Goal: Task Accomplishment & Management: Use online tool/utility

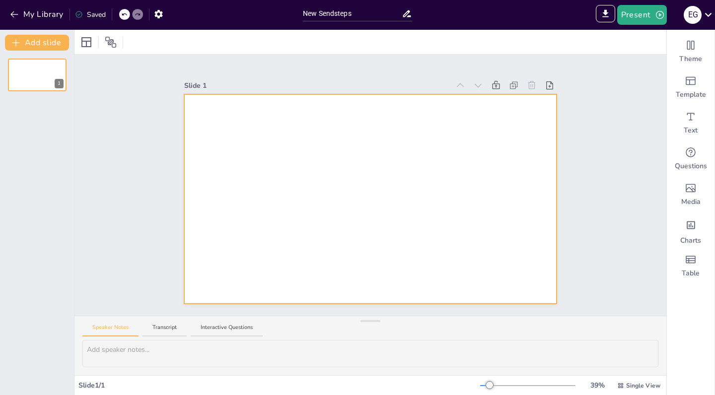
click at [26, 79] on div at bounding box center [37, 75] width 59 height 33
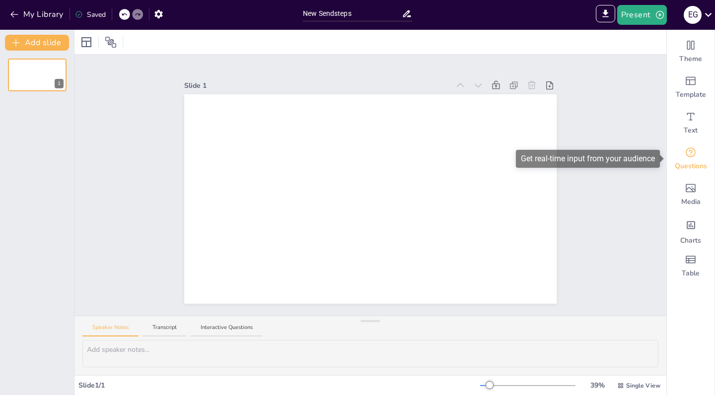
click at [695, 161] on div "Questions" at bounding box center [691, 159] width 48 height 36
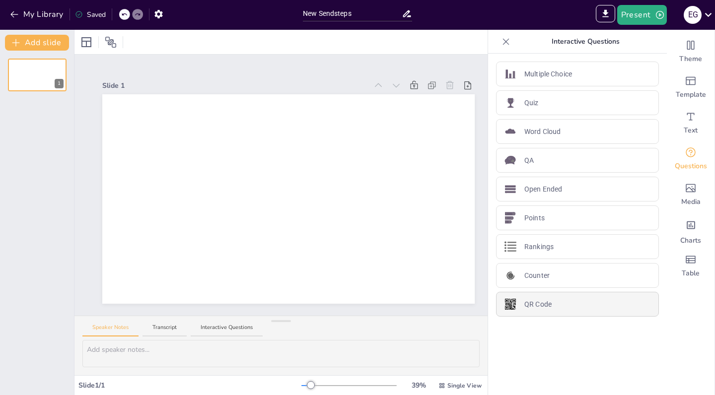
click at [611, 306] on div "QR Code" at bounding box center [577, 304] width 163 height 25
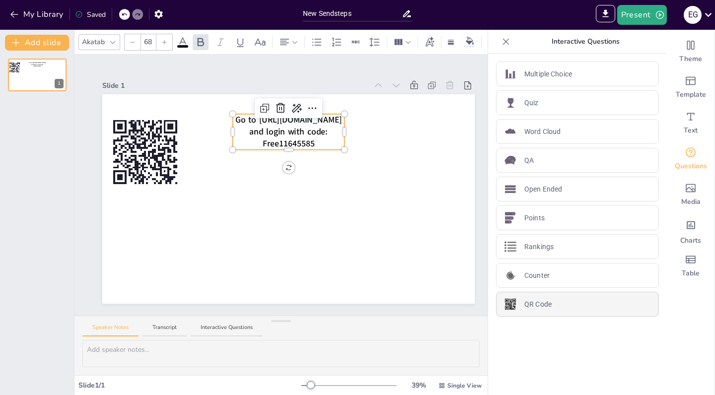
type input "44"
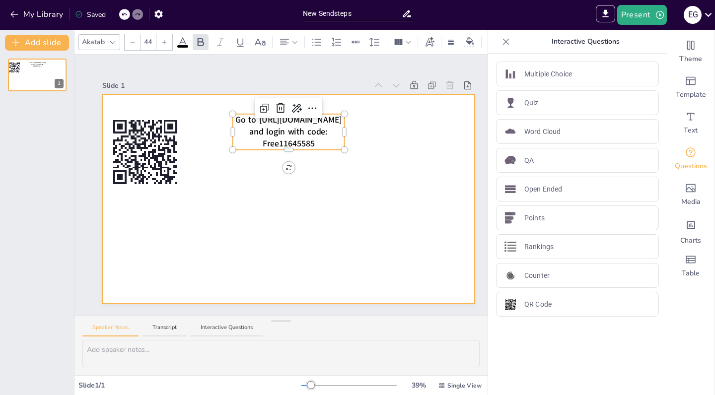
click at [422, 238] on div at bounding box center [288, 199] width 372 height 210
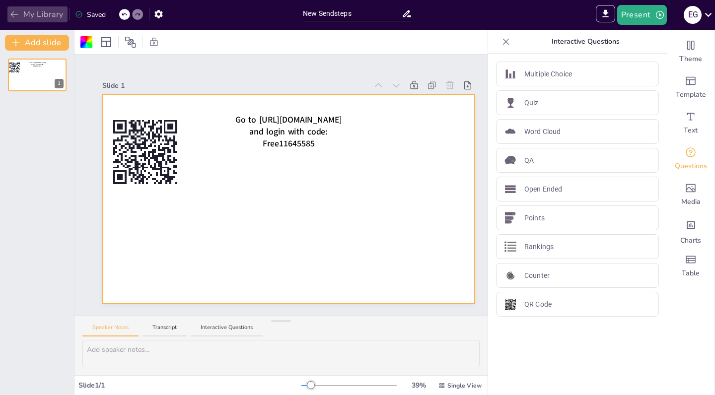
click at [32, 10] on button "My Library" at bounding box center [37, 14] width 60 height 16
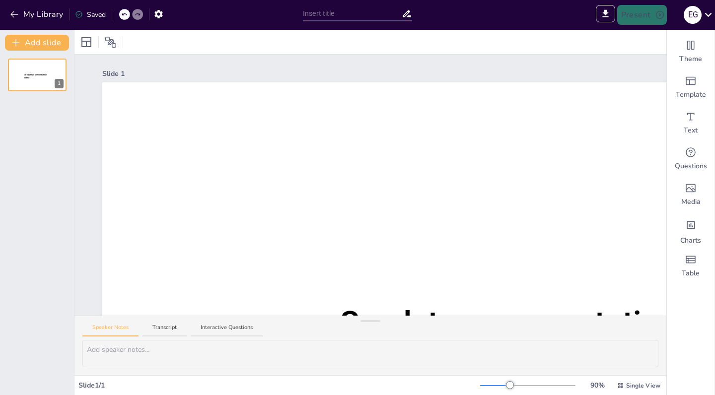
type input "New Sendsteps"
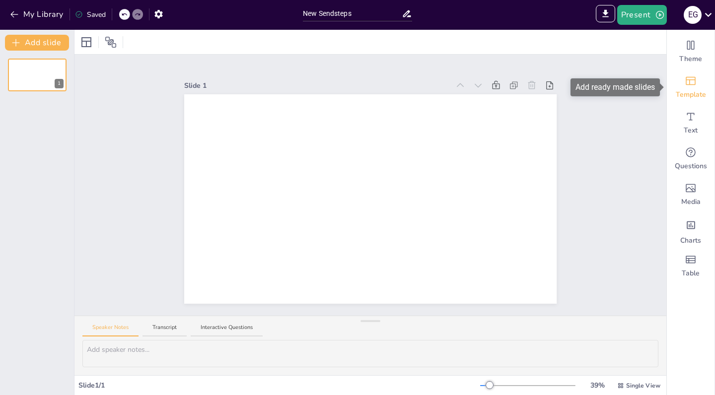
click at [690, 86] on icon "Add ready made slides" at bounding box center [691, 81] width 12 height 12
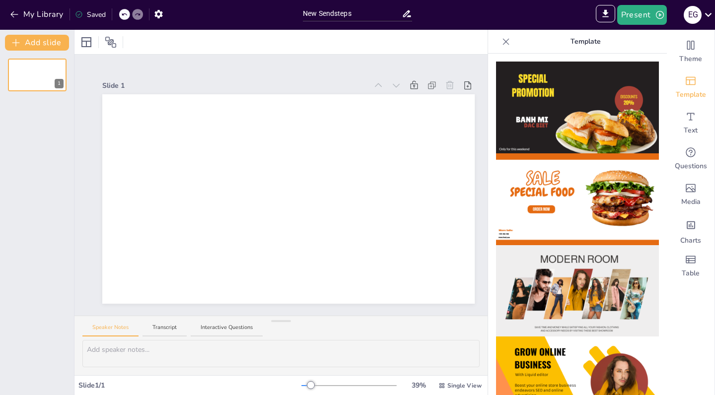
click at [507, 38] on icon at bounding box center [506, 42] width 10 height 10
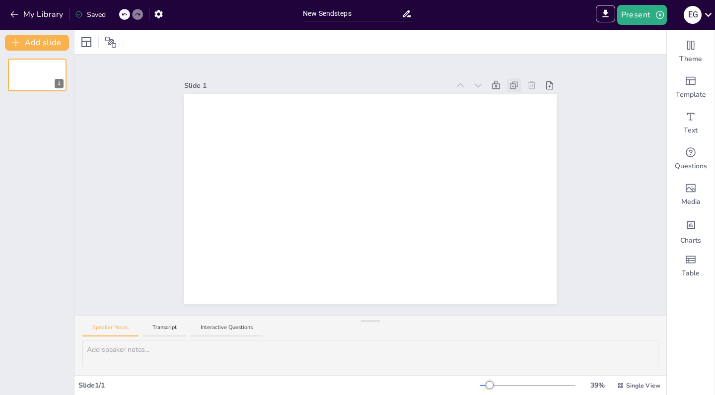
click at [512, 86] on icon at bounding box center [514, 85] width 10 height 10
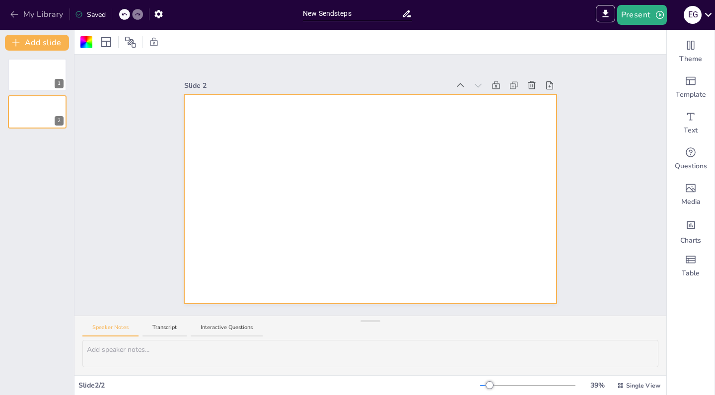
click at [13, 12] on icon "button" at bounding box center [13, 14] width 7 height 6
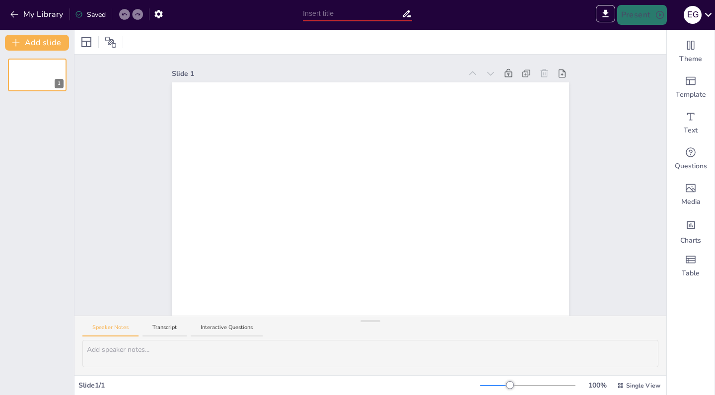
type input "New Sendsteps"
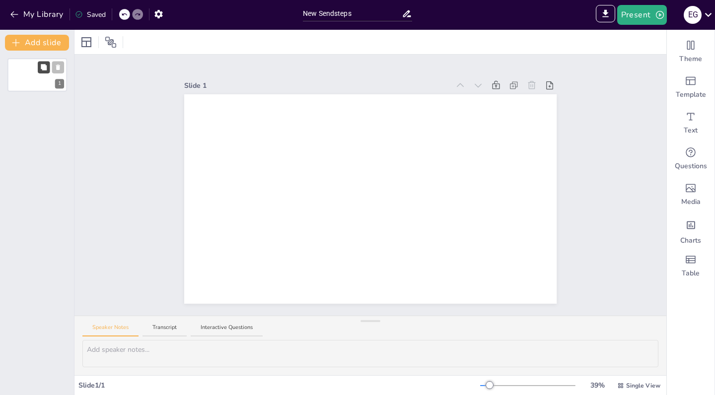
click at [41, 68] on icon at bounding box center [44, 67] width 6 height 6
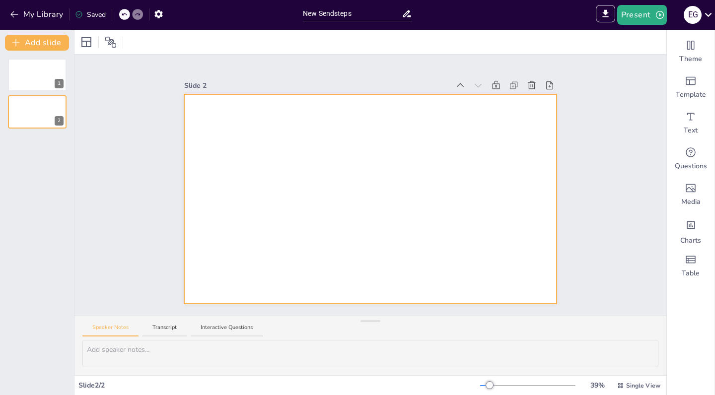
click at [472, 163] on div at bounding box center [370, 199] width 372 height 210
click at [549, 83] on icon at bounding box center [550, 85] width 10 height 10
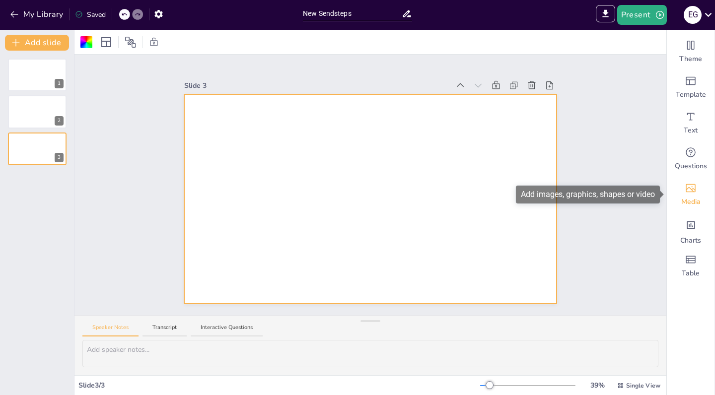
click at [686, 210] on div "Media" at bounding box center [691, 195] width 48 height 36
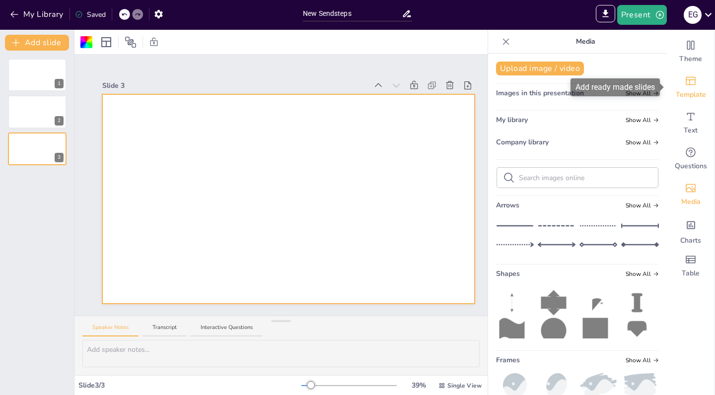
click at [687, 88] on div "Template" at bounding box center [691, 88] width 48 height 36
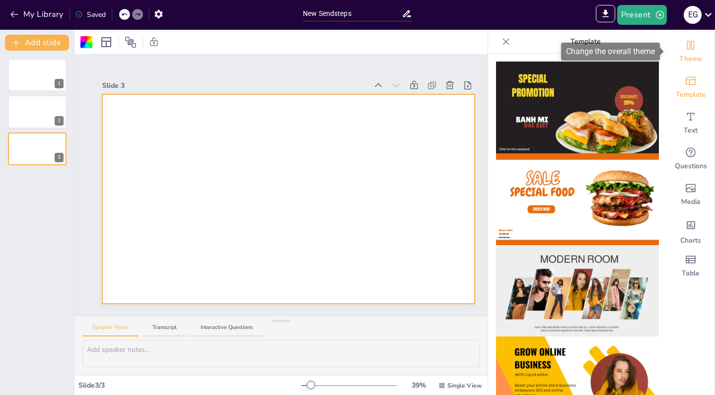
click at [696, 54] on span "Theme" at bounding box center [690, 59] width 23 height 10
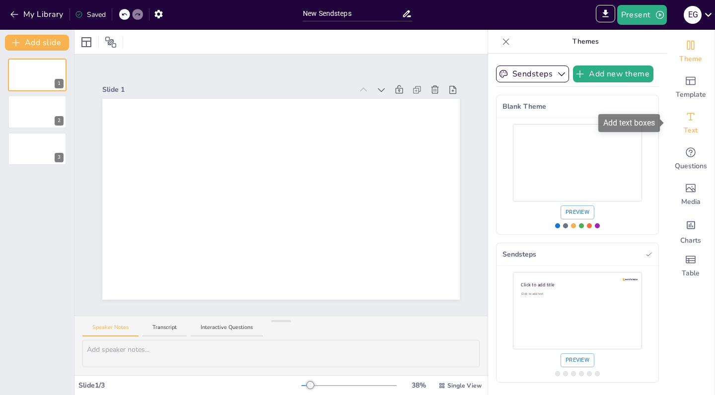
click at [692, 121] on icon "Add text boxes" at bounding box center [690, 116] width 7 height 7
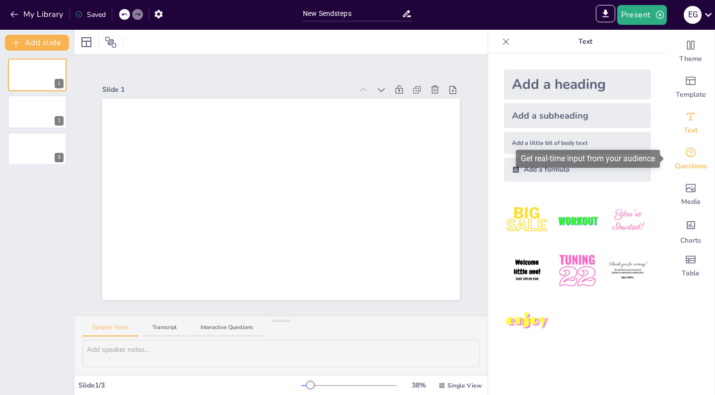
click at [692, 156] on icon "Get real-time input from your audience" at bounding box center [691, 152] width 12 height 12
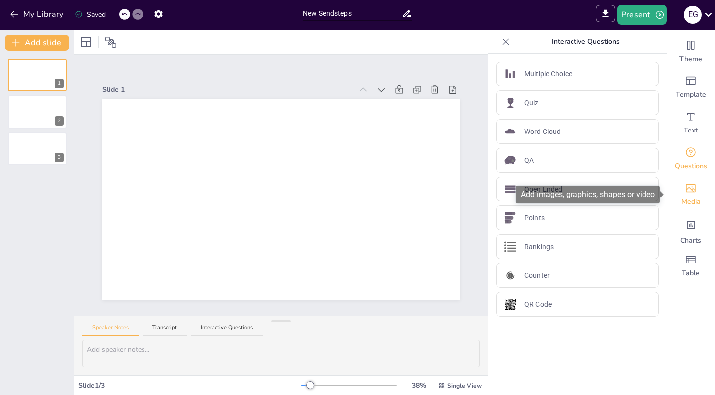
click at [692, 198] on span "Media" at bounding box center [690, 202] width 19 height 10
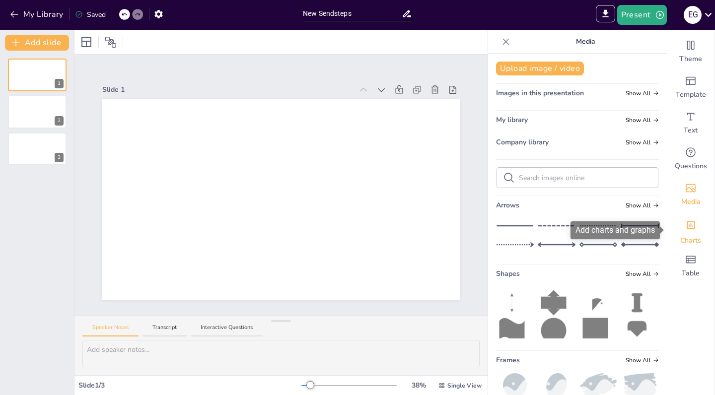
click at [692, 231] on div "Add charts and graphs" at bounding box center [691, 224] width 10 height 18
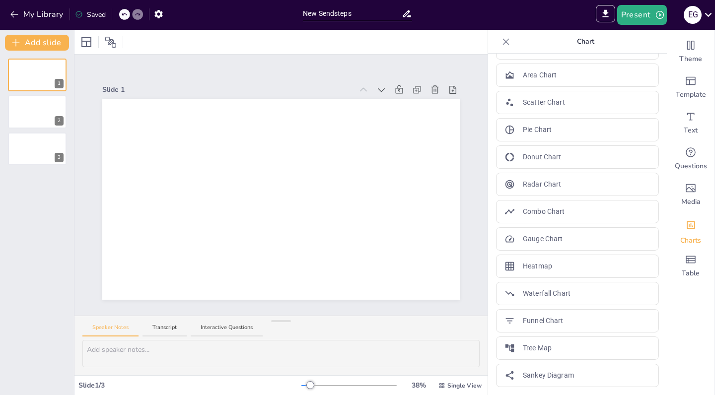
scroll to position [107, 0]
click at [690, 270] on span "Table" at bounding box center [691, 274] width 18 height 10
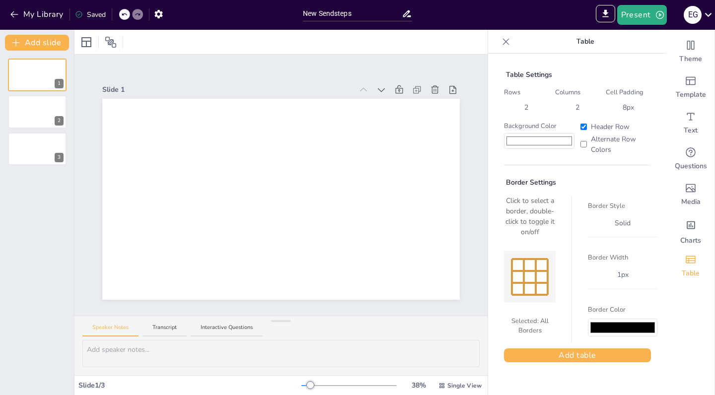
click at [504, 44] on icon at bounding box center [506, 41] width 6 height 6
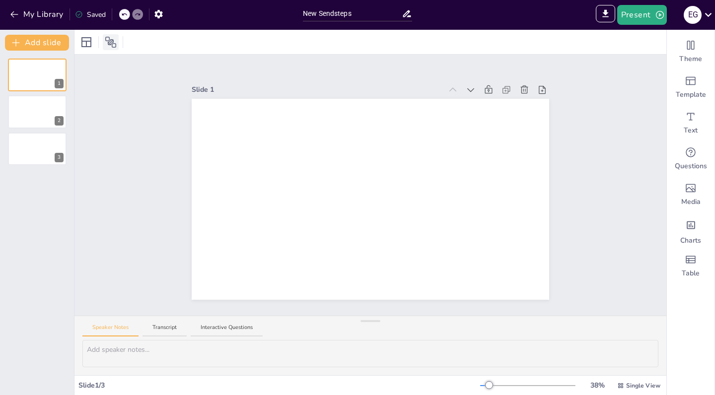
click at [109, 46] on icon at bounding box center [111, 42] width 12 height 12
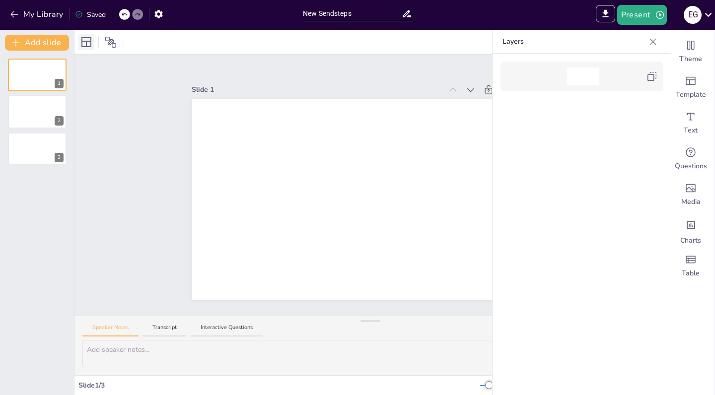
click at [92, 45] on div at bounding box center [86, 42] width 16 height 16
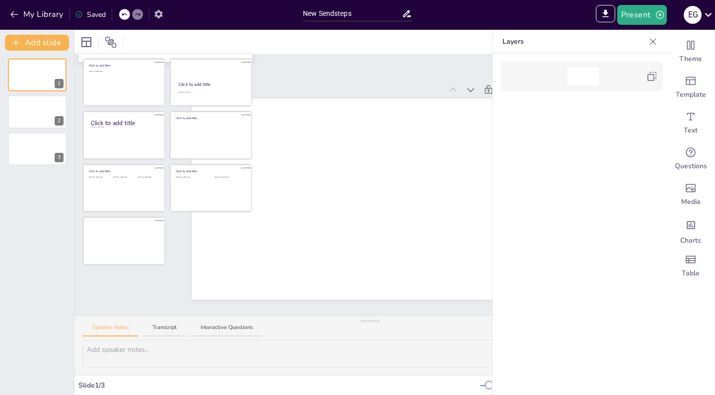
click at [160, 17] on icon "button" at bounding box center [158, 14] width 8 height 8
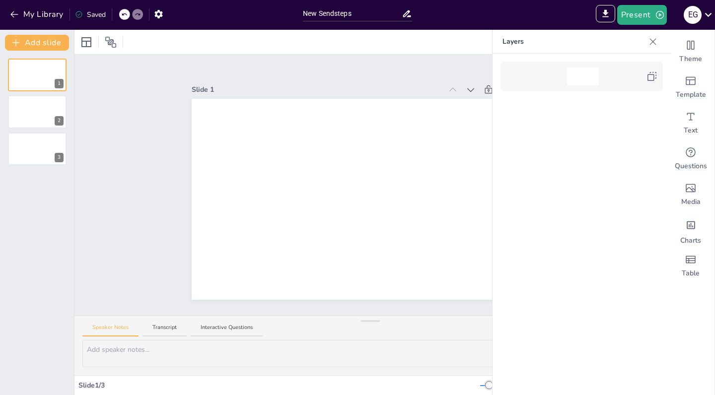
click at [653, 46] on icon at bounding box center [653, 42] width 10 height 10
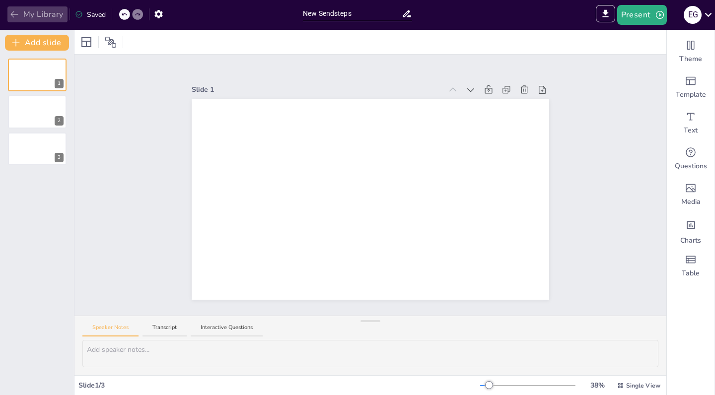
click at [14, 15] on icon "button" at bounding box center [14, 14] width 10 height 10
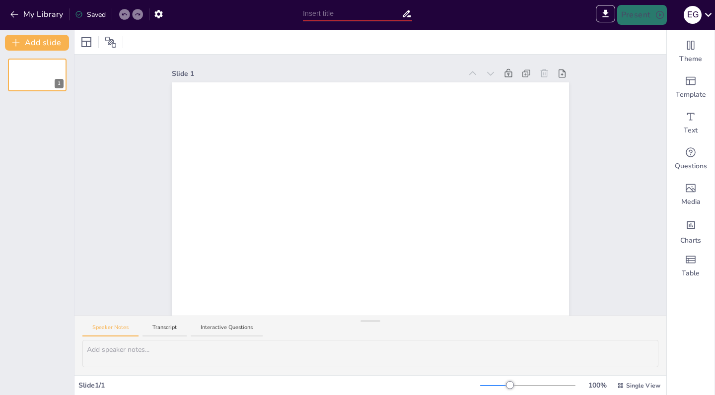
type input "Sendsteps presentation"
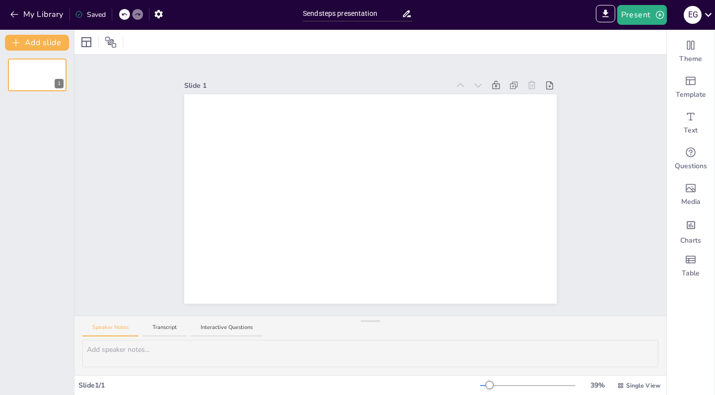
click at [428, 143] on div at bounding box center [370, 199] width 372 height 210
click at [160, 328] on button "Transcript" at bounding box center [165, 330] width 44 height 13
click at [226, 322] on div "Speaker Notes Transcript Interactive Questions" at bounding box center [370, 328] width 592 height 24
click at [227, 323] on div "Speaker Notes Transcript Interactive Questions" at bounding box center [370, 328] width 592 height 24
click at [228, 325] on button "Interactive Questions" at bounding box center [227, 330] width 72 height 13
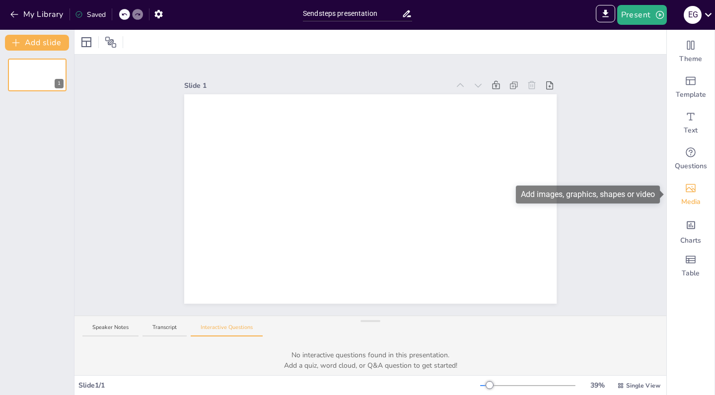
click at [688, 207] on span "Media" at bounding box center [690, 202] width 19 height 10
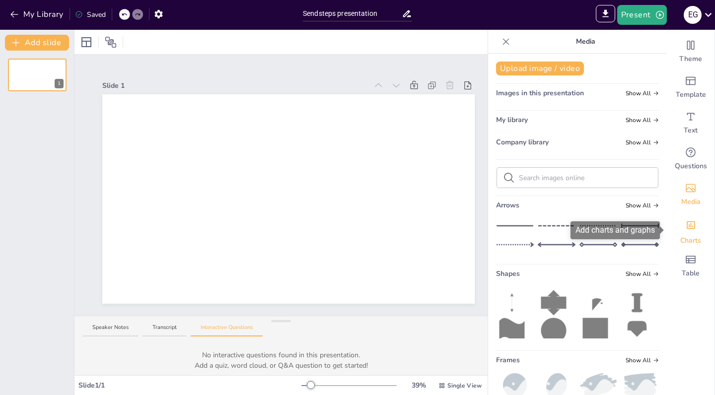
click at [688, 223] on icon "Add charts and graphs" at bounding box center [691, 225] width 10 height 10
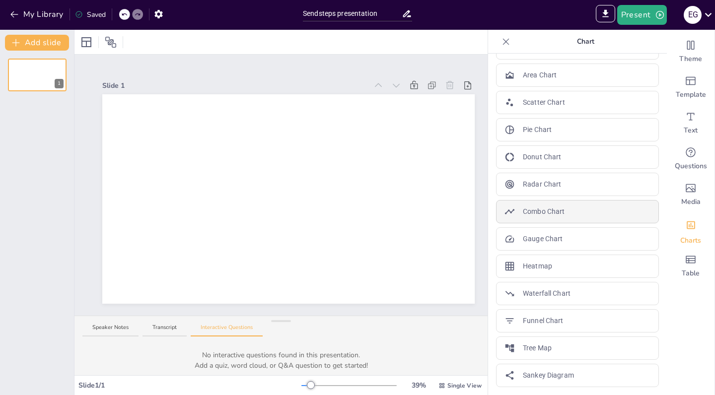
scroll to position [107, 0]
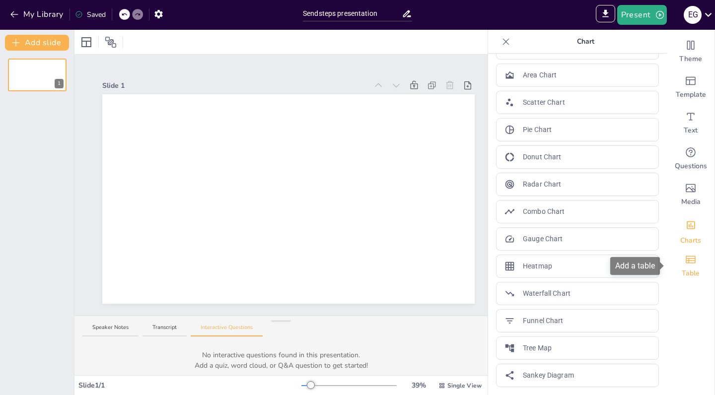
click at [685, 264] on icon "Add a table" at bounding box center [691, 260] width 12 height 12
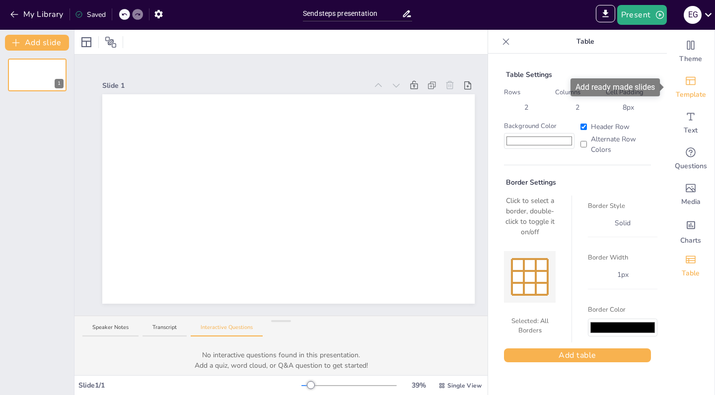
click at [694, 85] on icon "Add ready made slides" at bounding box center [691, 81] width 12 height 12
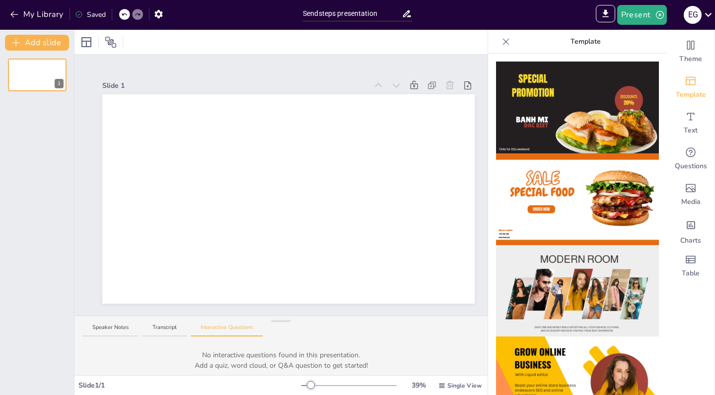
click at [505, 44] on icon at bounding box center [506, 42] width 10 height 10
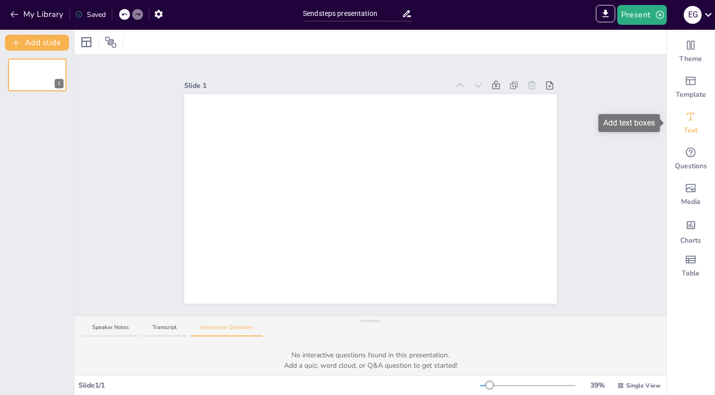
click at [690, 130] on span "Text" at bounding box center [691, 131] width 14 height 10
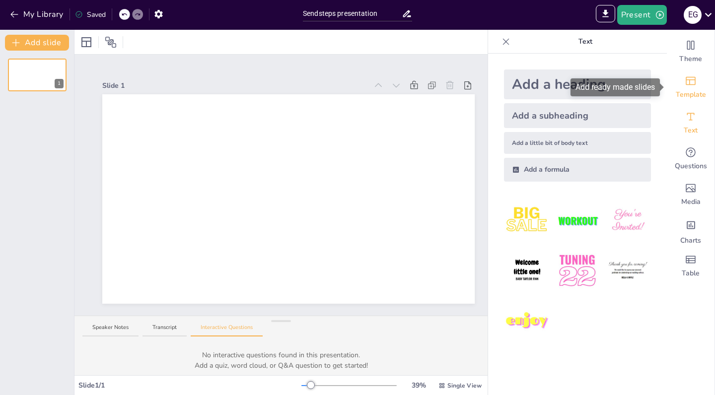
click at [697, 97] on span "Template" at bounding box center [691, 95] width 30 height 10
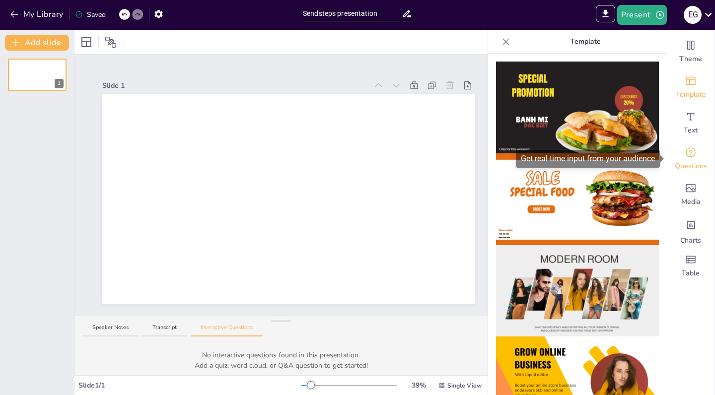
click at [690, 150] on icon "Get real-time input from your audience" at bounding box center [691, 152] width 10 height 10
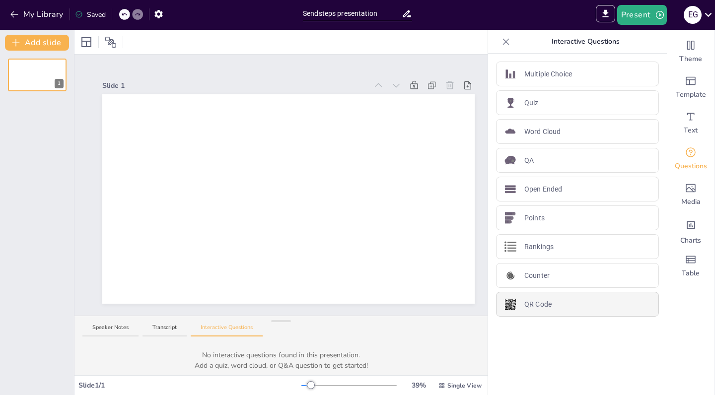
click at [529, 300] on p "QR Code" at bounding box center [537, 304] width 27 height 10
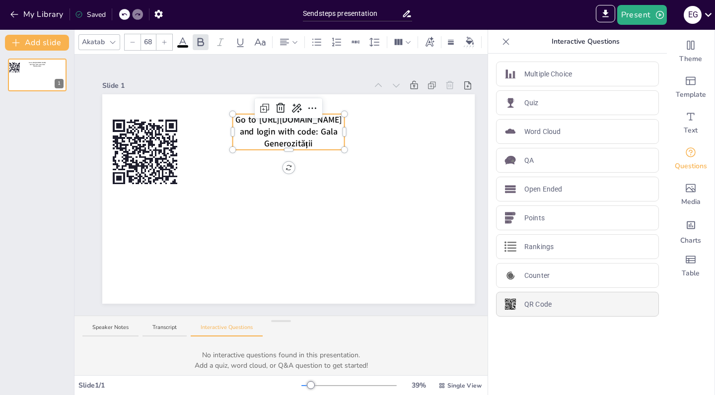
type input "44"
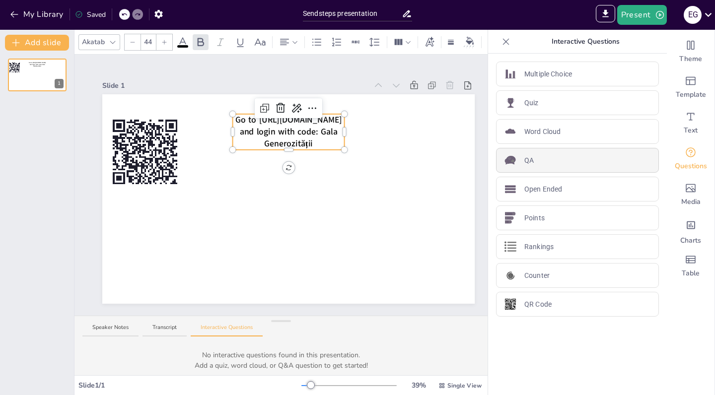
click at [531, 162] on p "QA" at bounding box center [528, 160] width 9 height 10
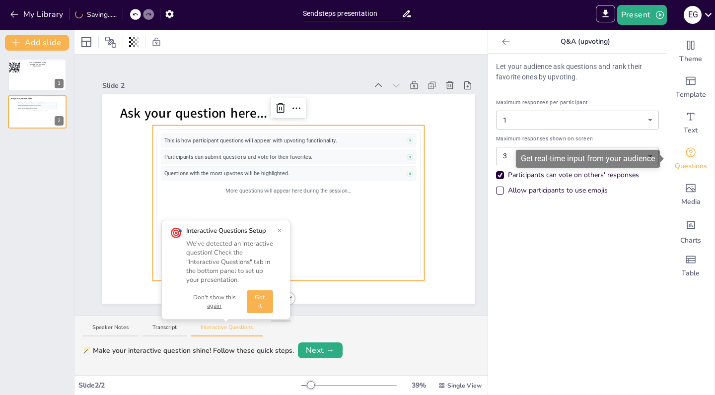
click at [693, 164] on span "Questions" at bounding box center [691, 166] width 32 height 10
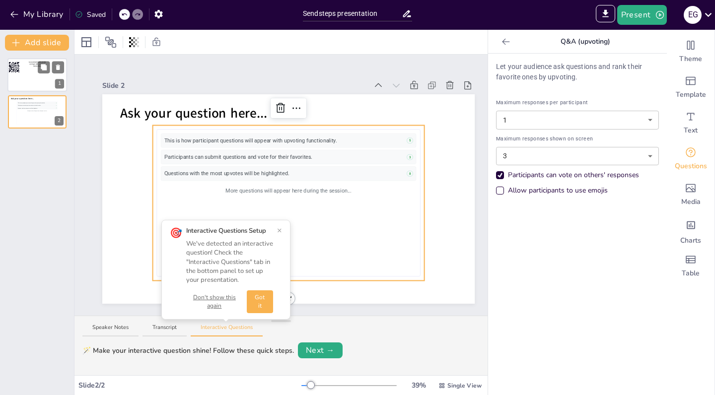
click at [18, 82] on div at bounding box center [37, 75] width 60 height 34
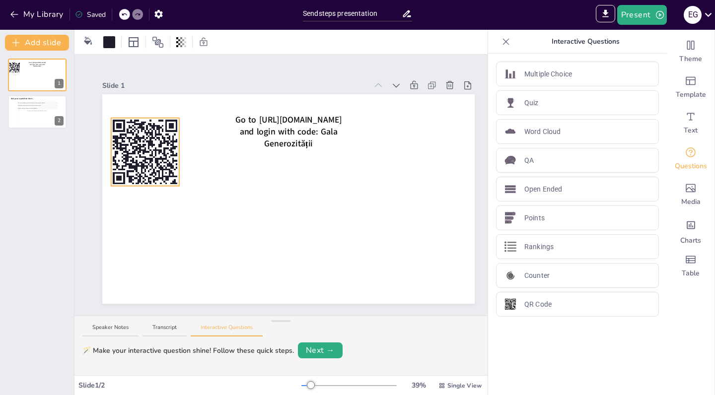
click at [123, 140] on rect at bounding box center [123, 140] width 2 height 3
click at [167, 175] on icon at bounding box center [145, 150] width 68 height 68
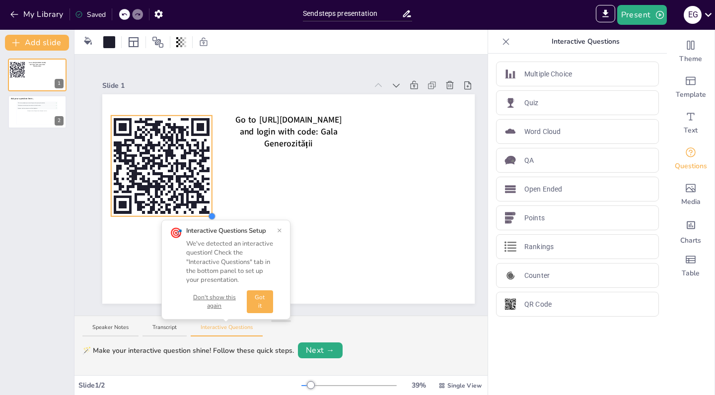
drag, startPoint x: 179, startPoint y: 184, endPoint x: 212, endPoint y: 181, distance: 33.0
click at [212, 181] on div at bounding box center [161, 166] width 101 height 101
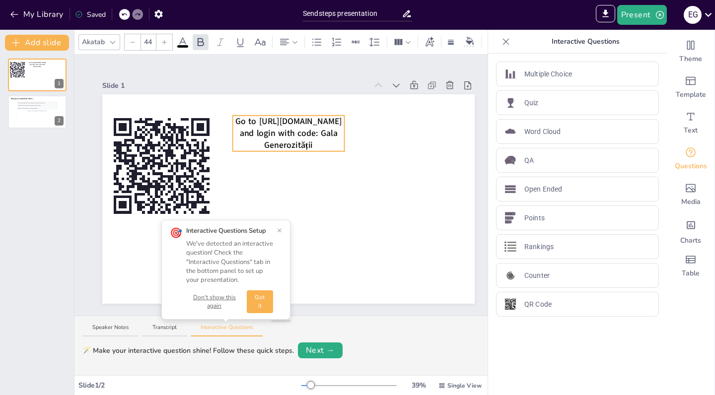
click at [291, 137] on span "Go to https://sendsteps.me and login with code: Gala Generozității" at bounding box center [288, 133] width 107 height 36
click at [279, 111] on icon at bounding box center [281, 108] width 12 height 12
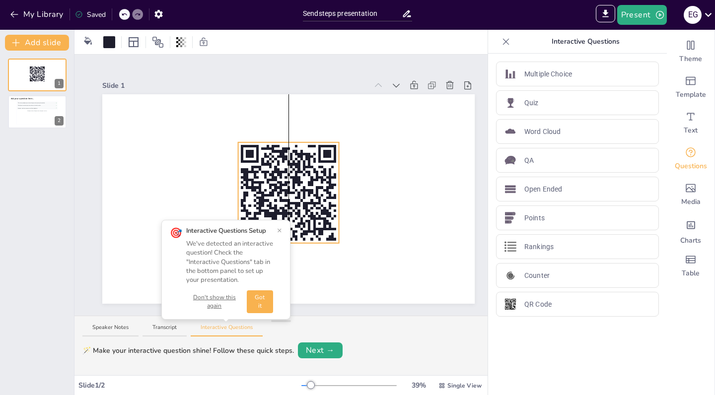
drag, startPoint x: 170, startPoint y: 148, endPoint x: 295, endPoint y: 174, distance: 127.4
click at [295, 174] on icon at bounding box center [288, 193] width 101 height 101
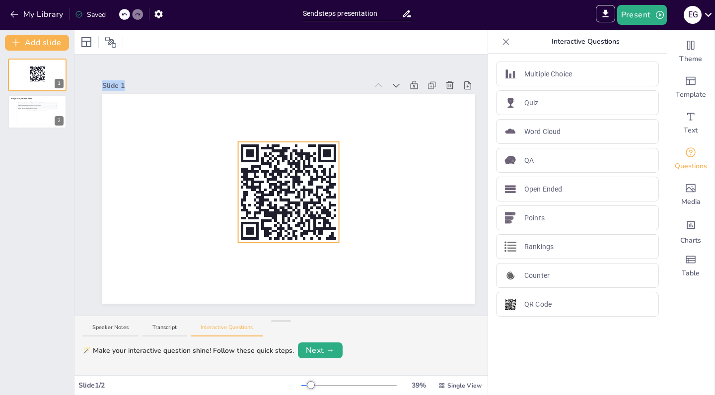
click at [321, 222] on rect at bounding box center [288, 192] width 101 height 101
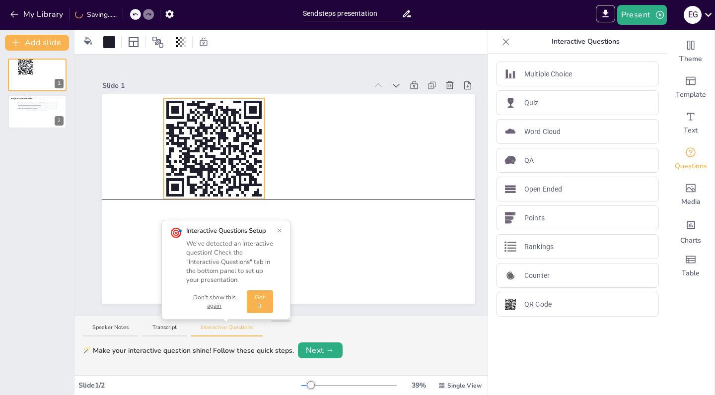
drag, startPoint x: 336, startPoint y: 241, endPoint x: 261, endPoint y: 200, distance: 85.6
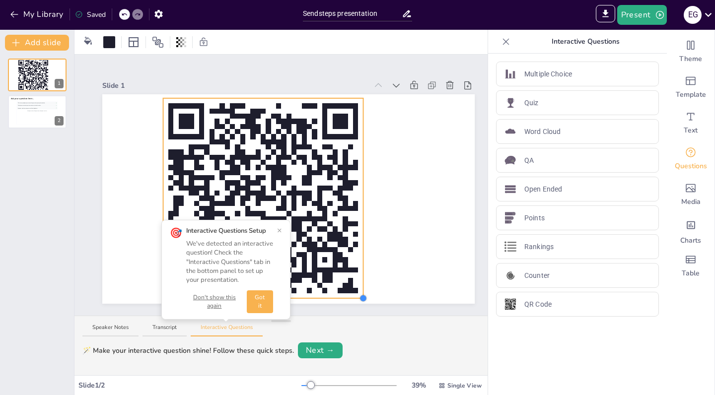
drag, startPoint x: 266, startPoint y: 202, endPoint x: 366, endPoint y: 233, distance: 104.6
click at [366, 233] on div at bounding box center [288, 199] width 372 height 210
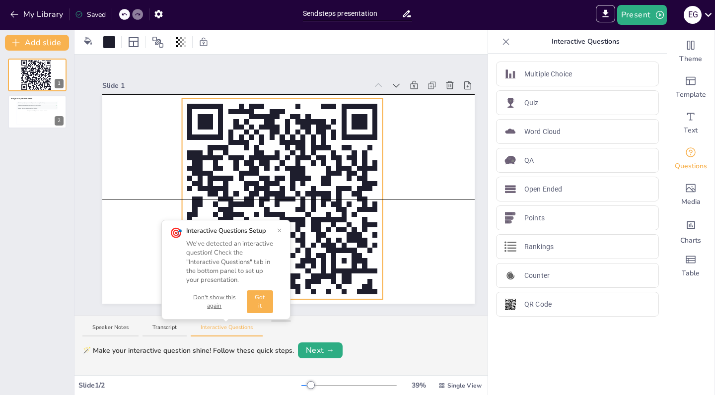
drag, startPoint x: 317, startPoint y: 204, endPoint x: 336, endPoint y: 204, distance: 18.9
click at [336, 204] on rect at bounding box center [333, 204] width 5 height 5
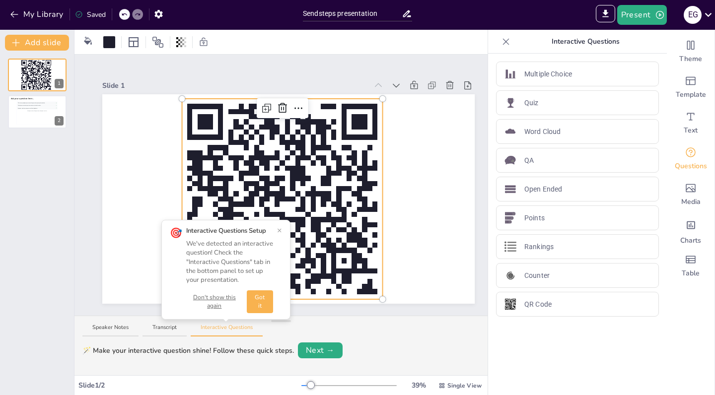
click at [261, 302] on button "Got it" at bounding box center [260, 301] width 26 height 23
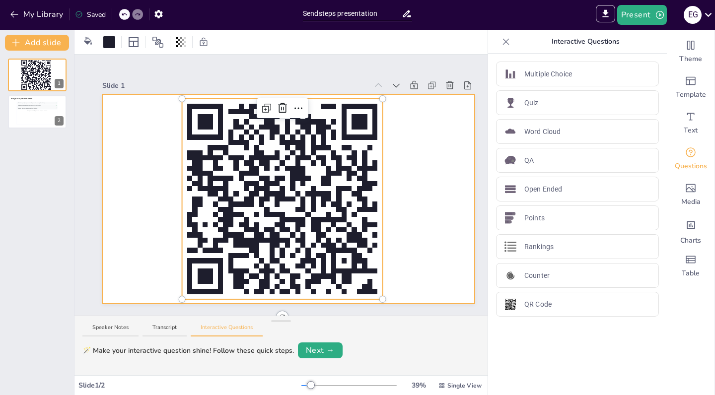
click at [174, 172] on div at bounding box center [288, 199] width 372 height 210
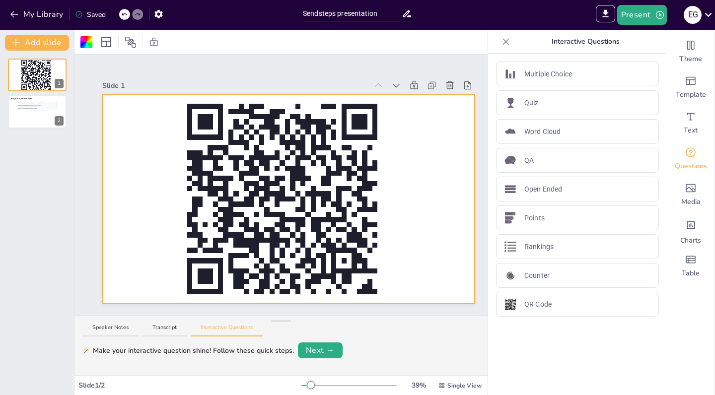
click at [48, 197] on div "1 Ask your question here... This is how participant questions will appear with …" at bounding box center [37, 223] width 74 height 345
click at [48, 107] on button at bounding box center [44, 104] width 12 height 12
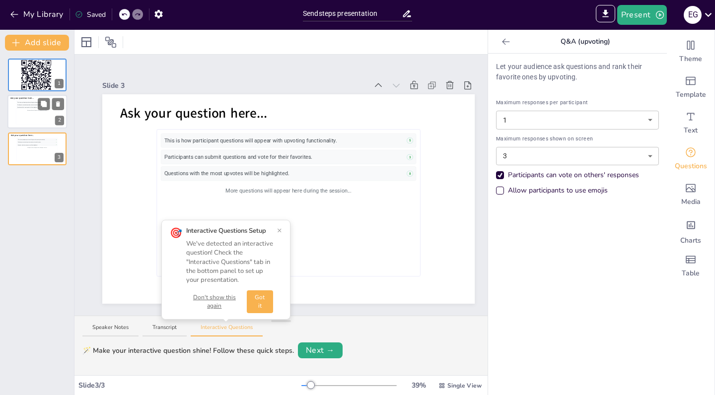
click at [39, 121] on div "This is how participant questions will appear with upvoting functionality. 5 Pa…" at bounding box center [37, 112] width 41 height 22
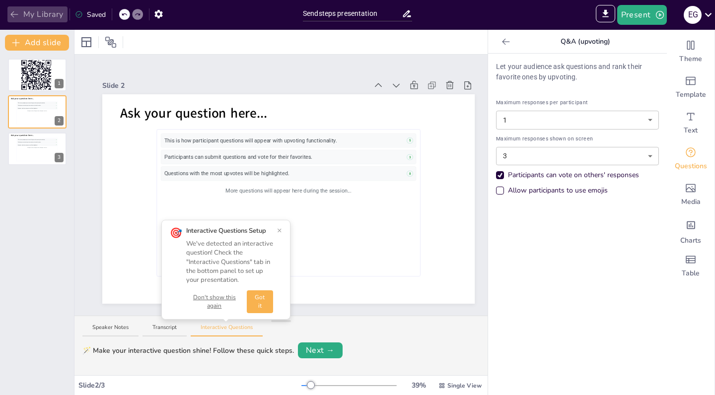
click at [11, 10] on icon "button" at bounding box center [14, 14] width 10 height 10
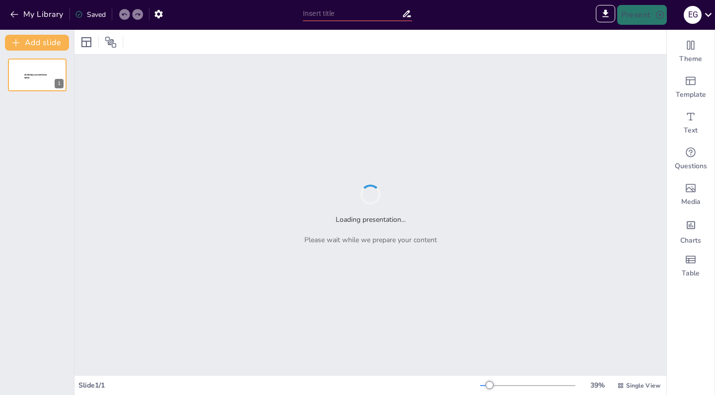
type input "New Sendsteps"
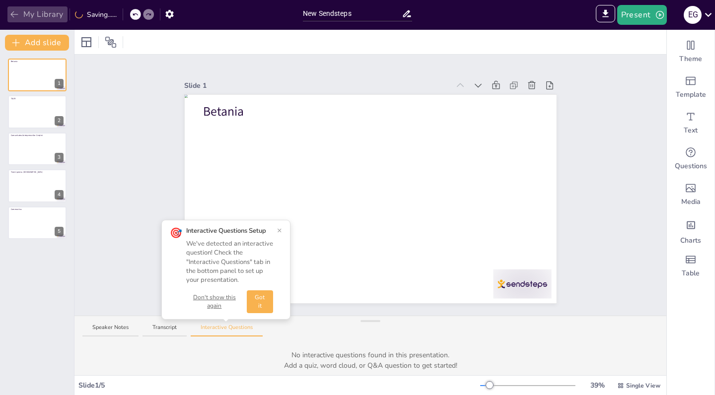
click at [13, 13] on icon "button" at bounding box center [13, 14] width 7 height 6
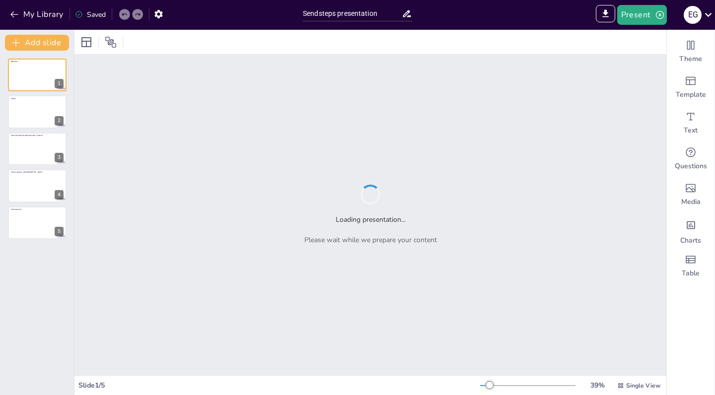
type input "Sendsteps presentation"
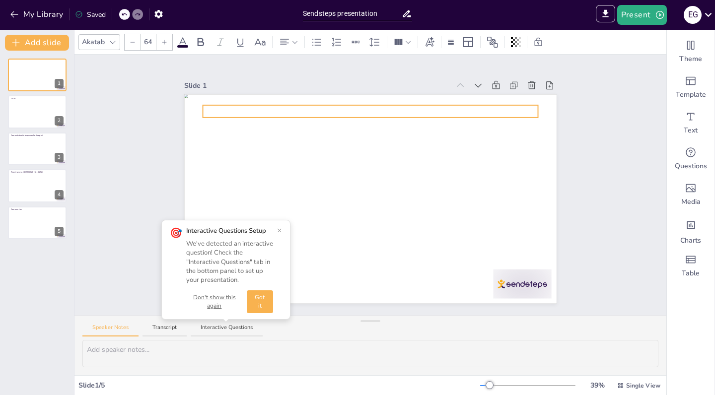
click at [224, 109] on div at bounding box center [370, 111] width 335 height 12
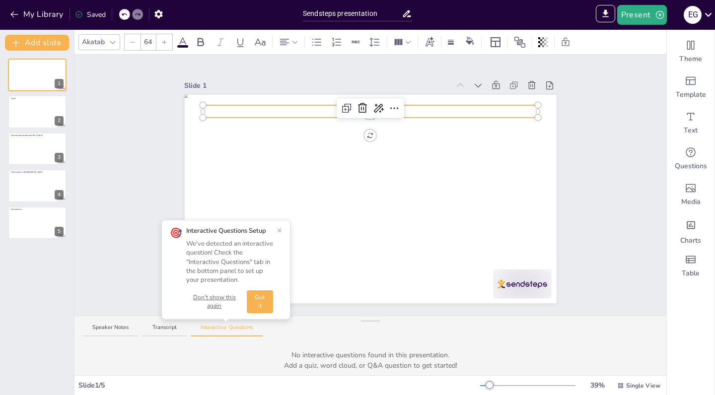
click at [224, 109] on div at bounding box center [370, 111] width 335 height 12
click at [244, 116] on div at bounding box center [370, 116] width 335 height 4
click at [243, 116] on div at bounding box center [370, 116] width 335 height 4
click at [229, 113] on p "Betania" at bounding box center [370, 111] width 335 height 17
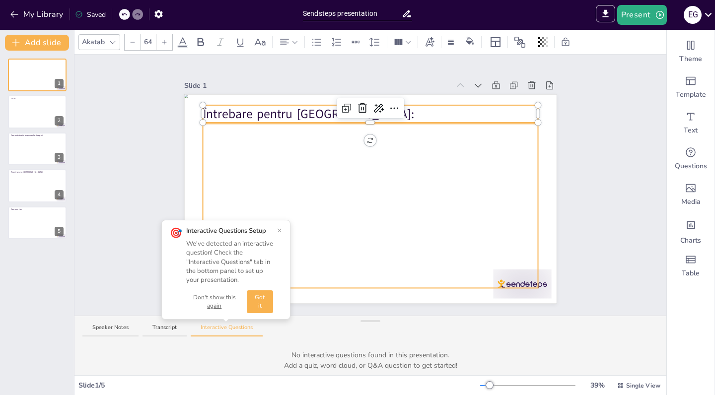
type input "--"
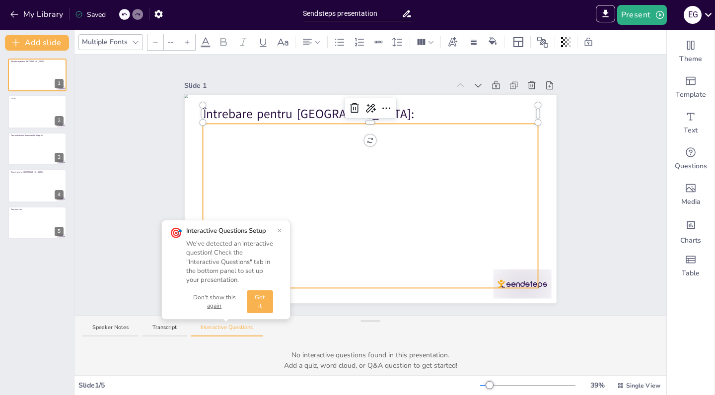
click at [429, 175] on div at bounding box center [370, 206] width 335 height 164
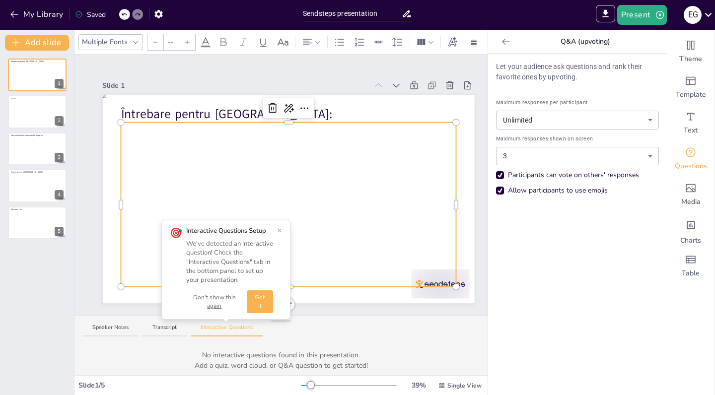
click at [303, 115] on div at bounding box center [304, 108] width 16 height 16
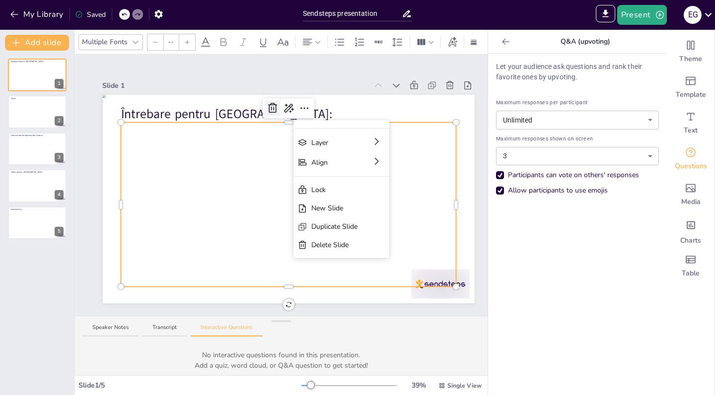
click at [274, 106] on icon at bounding box center [273, 108] width 12 height 12
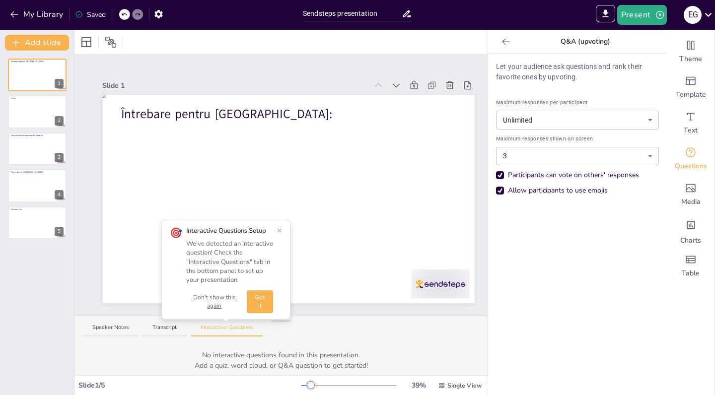
click at [584, 179] on div "Participants can vote on others' responses" at bounding box center [573, 175] width 131 height 10
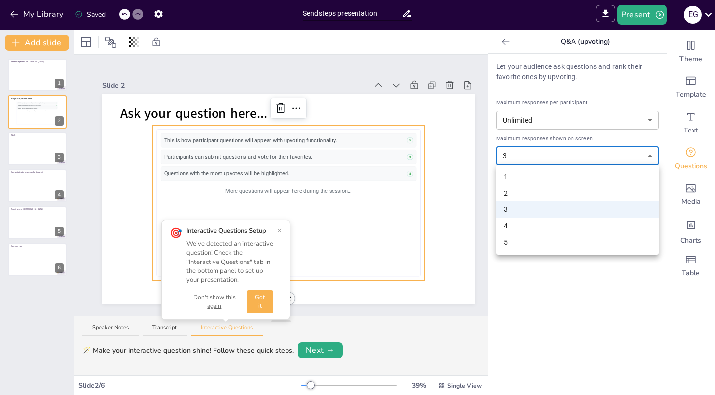
click at [641, 153] on body "My Library Saved Sendsteps presentation IMPORT EXPORT Import Theme Export Theme…" at bounding box center [357, 197] width 715 height 395
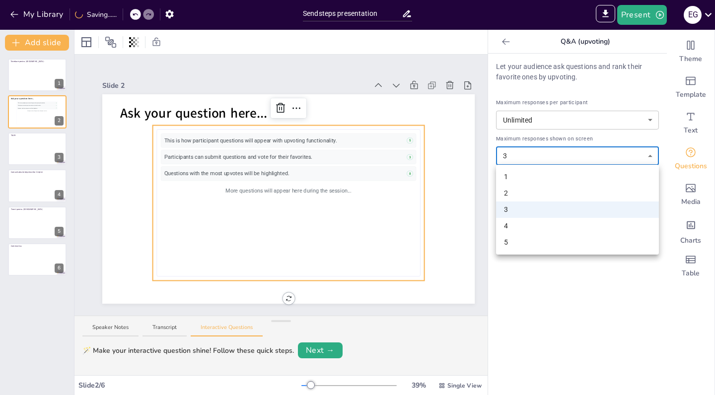
click at [517, 241] on li "5" at bounding box center [577, 242] width 163 height 16
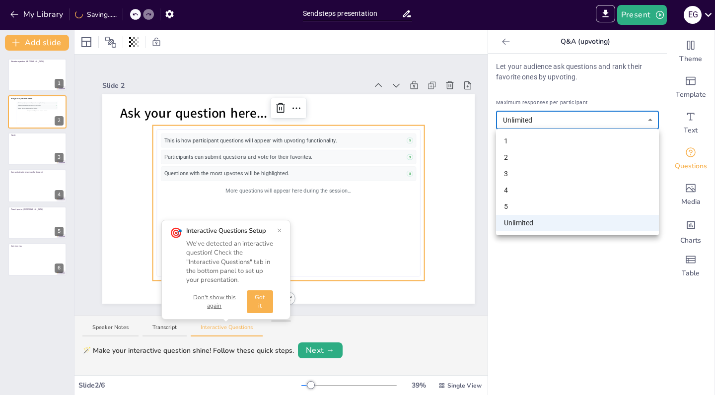
click at [557, 119] on body "My Library Saving...... Sendsteps presentation IMPORT EXPORT Import Theme Expor…" at bounding box center [357, 197] width 715 height 395
drag, startPoint x: 570, startPoint y: 120, endPoint x: 562, endPoint y: 287, distance: 166.6
click at [570, 120] on div at bounding box center [357, 197] width 715 height 395
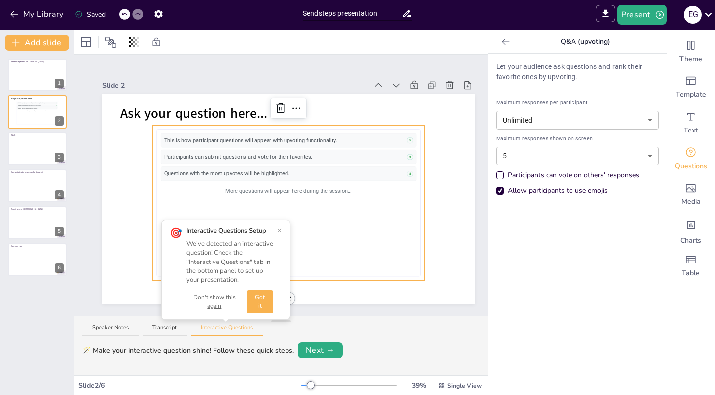
click at [562, 287] on div "Let your audience ask questions and rank their favorite ones by upvoting. Maxim…" at bounding box center [577, 225] width 179 height 342
click at [42, 147] on div at bounding box center [37, 150] width 54 height 26
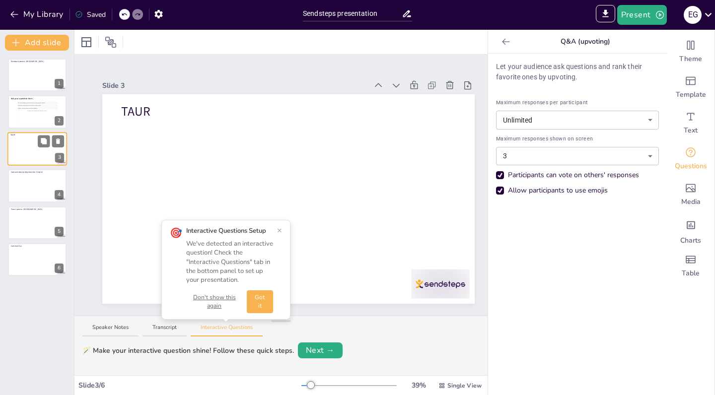
type input "3"
click at [26, 152] on div at bounding box center [37, 150] width 54 height 26
click at [35, 60] on p "Întrebare pentru [GEOGRAPHIC_DATA]:" at bounding box center [37, 61] width 54 height 3
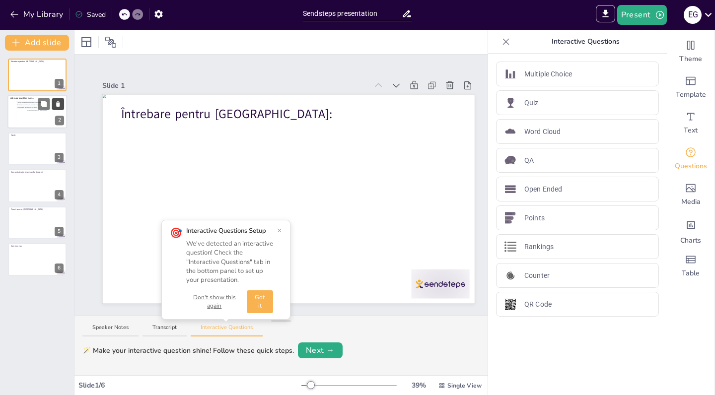
click at [58, 106] on icon at bounding box center [58, 104] width 4 height 5
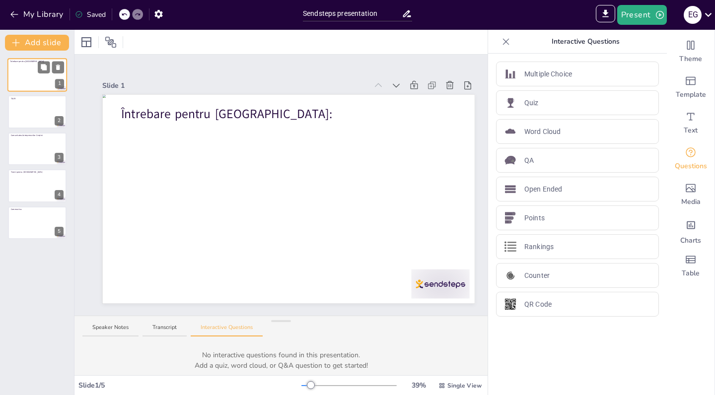
drag, startPoint x: 27, startPoint y: 113, endPoint x: 33, endPoint y: 71, distance: 42.2
click at [27, 113] on div at bounding box center [37, 113] width 53 height 26
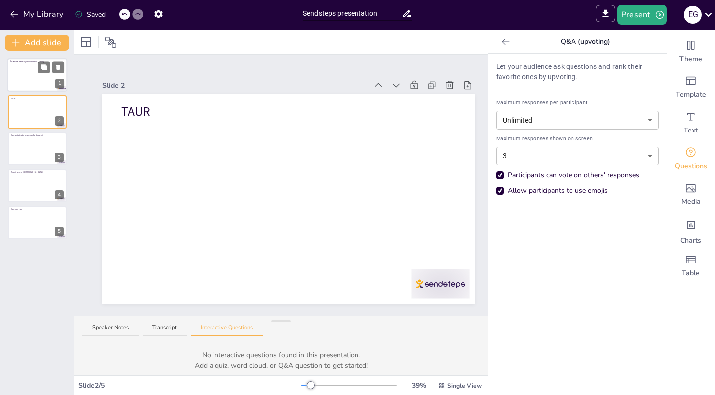
click at [33, 71] on div at bounding box center [37, 75] width 60 height 34
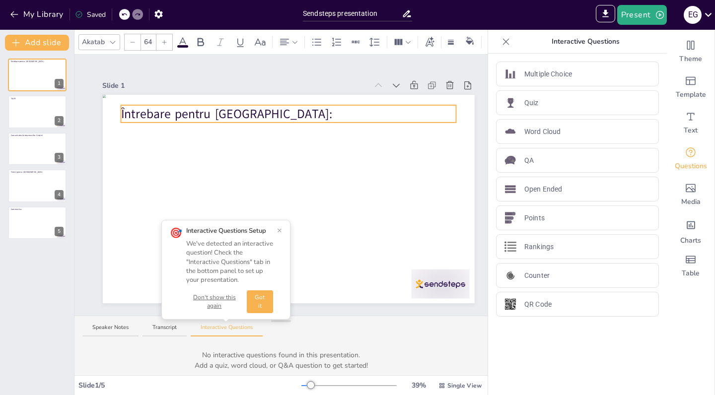
click at [147, 114] on p "Întrebare pentru [GEOGRAPHIC_DATA]:" at bounding box center [288, 113] width 335 height 17
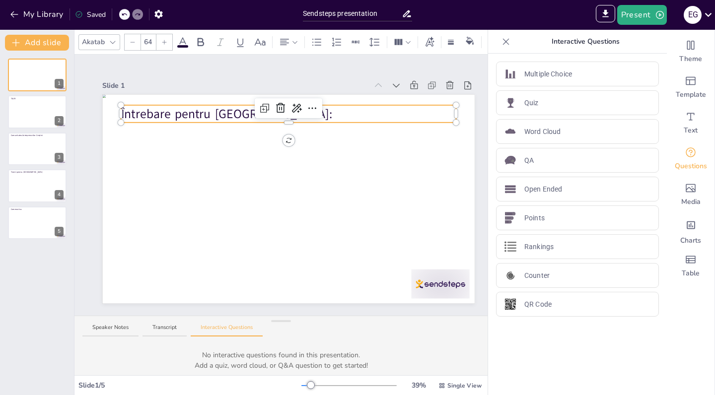
click at [208, 113] on p "Întrebare pentru [GEOGRAPHIC_DATA]:" at bounding box center [288, 113] width 335 height 17
drag, startPoint x: 210, startPoint y: 114, endPoint x: 122, endPoint y: 116, distance: 87.4
click at [122, 116] on div "Întrebare pentru [GEOGRAPHIC_DATA]:" at bounding box center [288, 199] width 372 height 210
copy p "Întrebare pentru"
drag, startPoint x: 31, startPoint y: 109, endPoint x: 19, endPoint y: 128, distance: 22.6
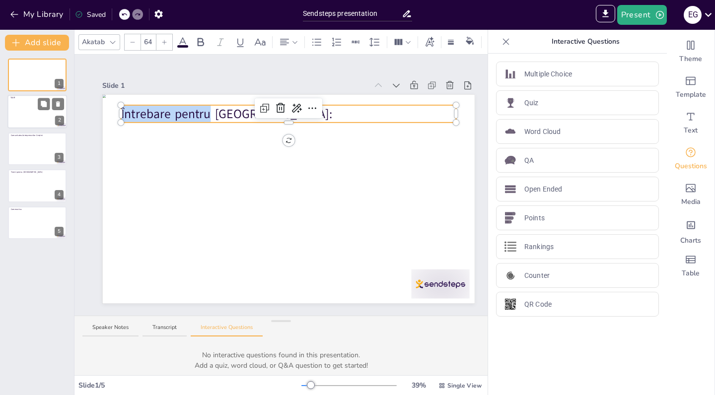
click at [31, 109] on div at bounding box center [37, 113] width 54 height 26
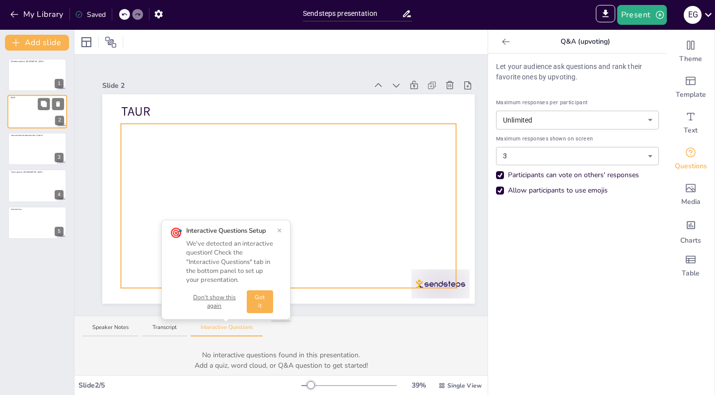
click at [24, 114] on div at bounding box center [37, 113] width 54 height 26
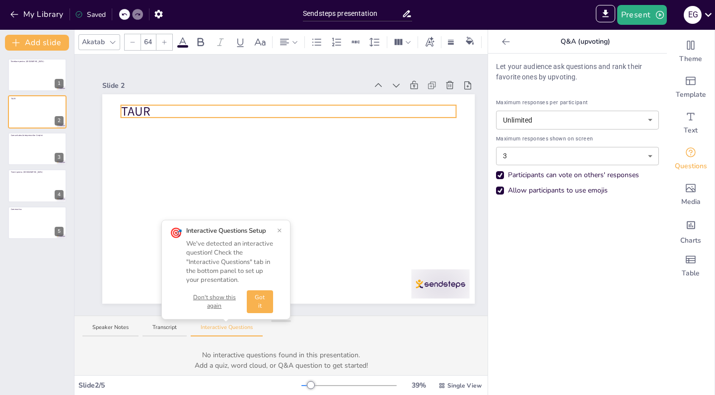
click at [134, 110] on p "TAUR" at bounding box center [288, 111] width 335 height 17
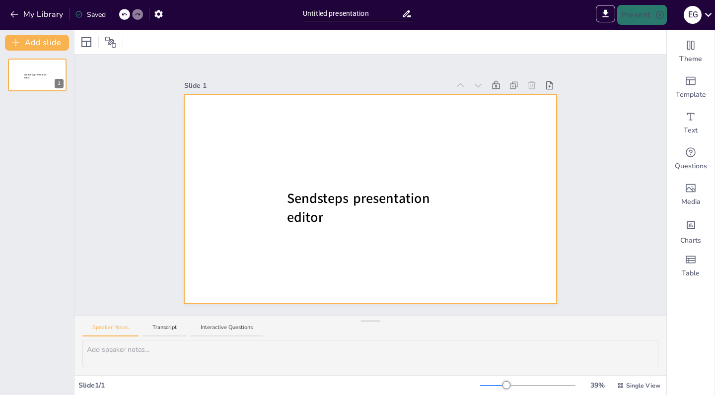
type input "Sendsteps presentation"
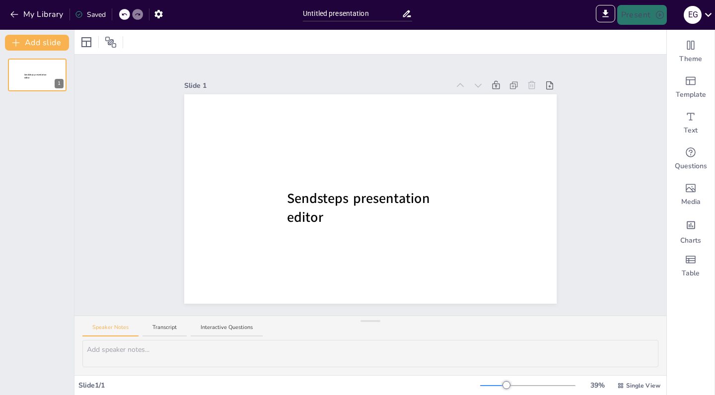
type input "Sendsteps presentation"
